Goal: Transaction & Acquisition: Purchase product/service

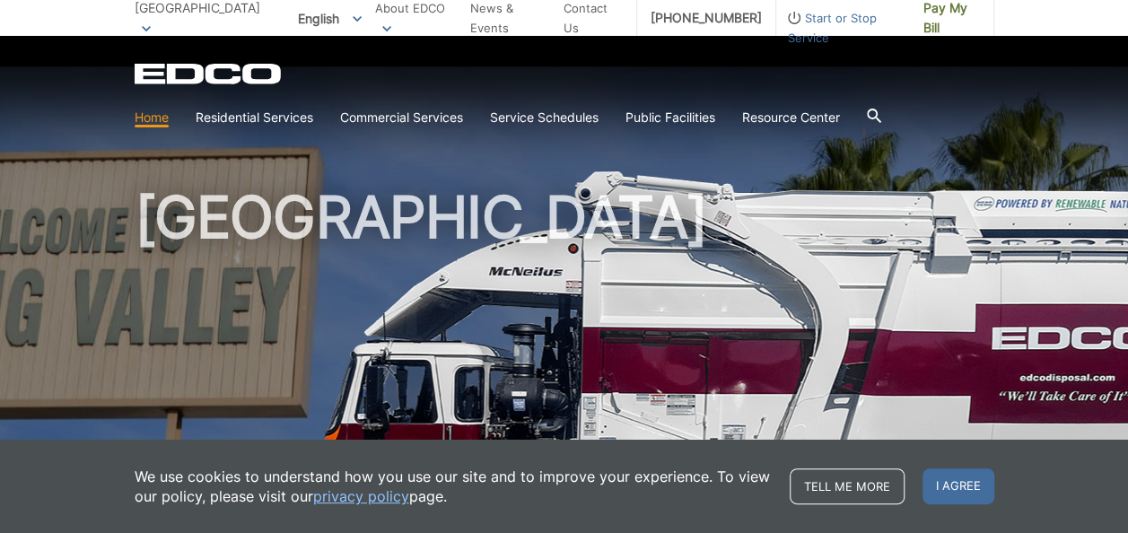
click at [541, 197] on h1 "[GEOGRAPHIC_DATA]" at bounding box center [565, 385] width 860 height 394
click at [674, 57] on div "EDCO Logo Home Residential Services Curbside Pickup Recycling Organic Recycling…" at bounding box center [564, 85] width 1128 height 99
click at [943, 13] on span "Pay My Bill" at bounding box center [951, 17] width 57 height 39
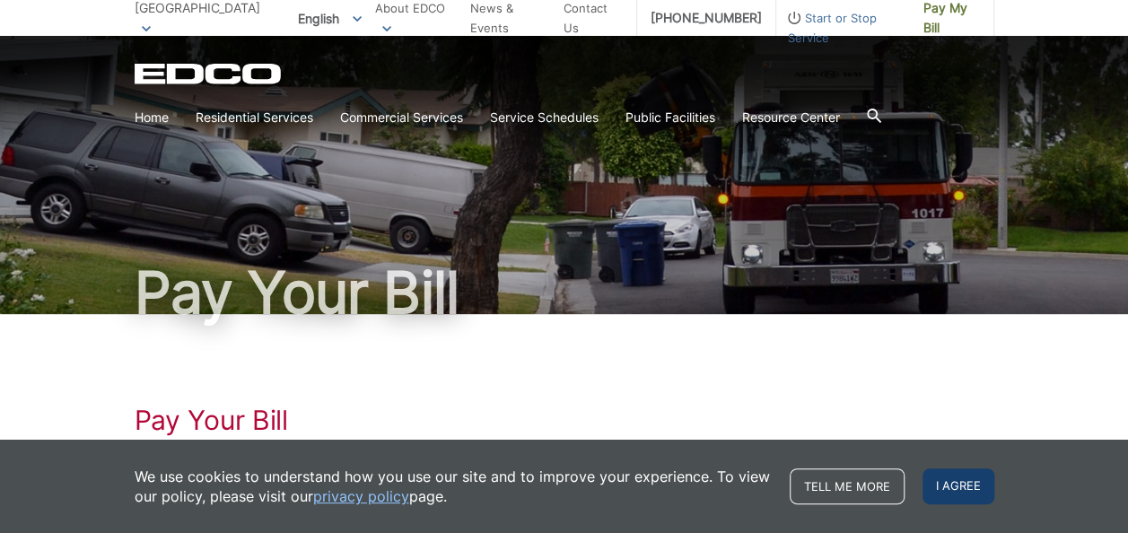
click at [971, 486] on span "I agree" at bounding box center [959, 486] width 72 height 36
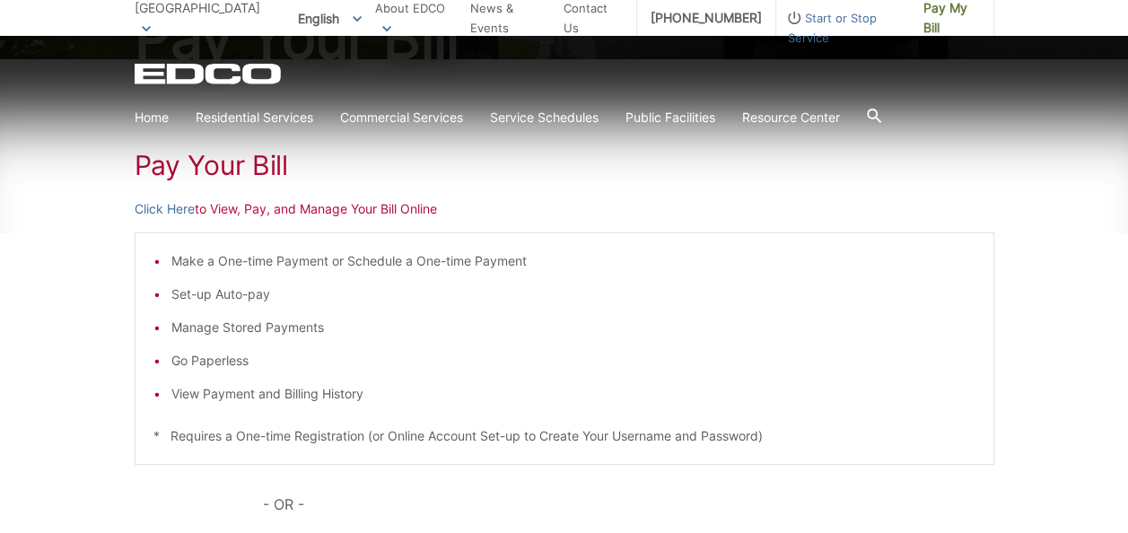
scroll to position [269, 0]
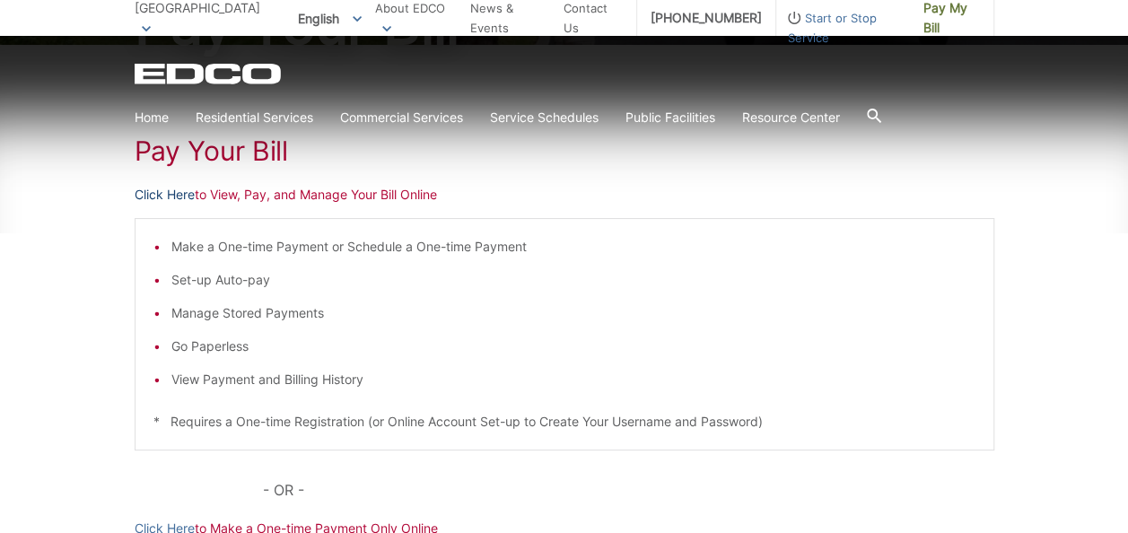
click at [172, 190] on link "Click Here" at bounding box center [165, 195] width 60 height 20
